Goal: Transaction & Acquisition: Book appointment/travel/reservation

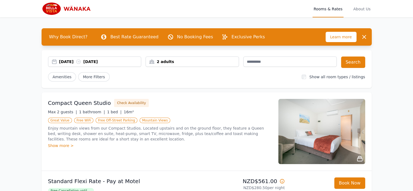
click at [180, 62] on div "2 adults" at bounding box center [192, 61] width 93 height 5
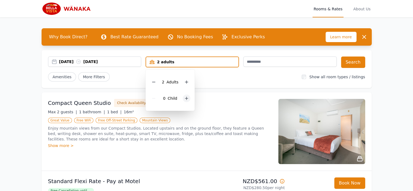
click at [187, 99] on icon at bounding box center [186, 98] width 4 height 4
click at [186, 81] on icon at bounding box center [186, 82] width 3 height 3
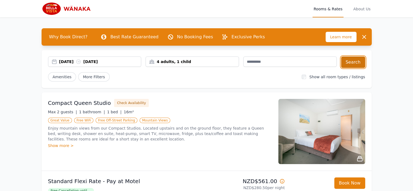
click at [354, 61] on button "Search" at bounding box center [353, 61] width 24 height 11
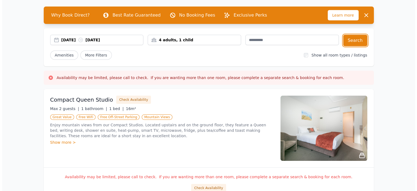
scroll to position [54, 0]
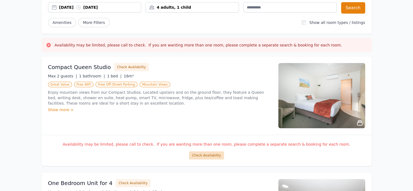
click at [212, 154] on button "Check Availability" at bounding box center [206, 155] width 35 height 8
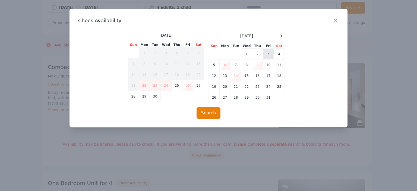
click at [270, 52] on td "3" at bounding box center [268, 54] width 11 height 11
click at [213, 65] on td "5" at bounding box center [214, 64] width 11 height 11
click at [212, 113] on button "Search" at bounding box center [209, 112] width 24 height 11
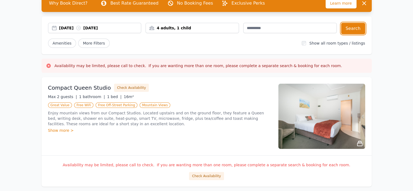
scroll to position [0, 0]
